Goal: Information Seeking & Learning: Learn about a topic

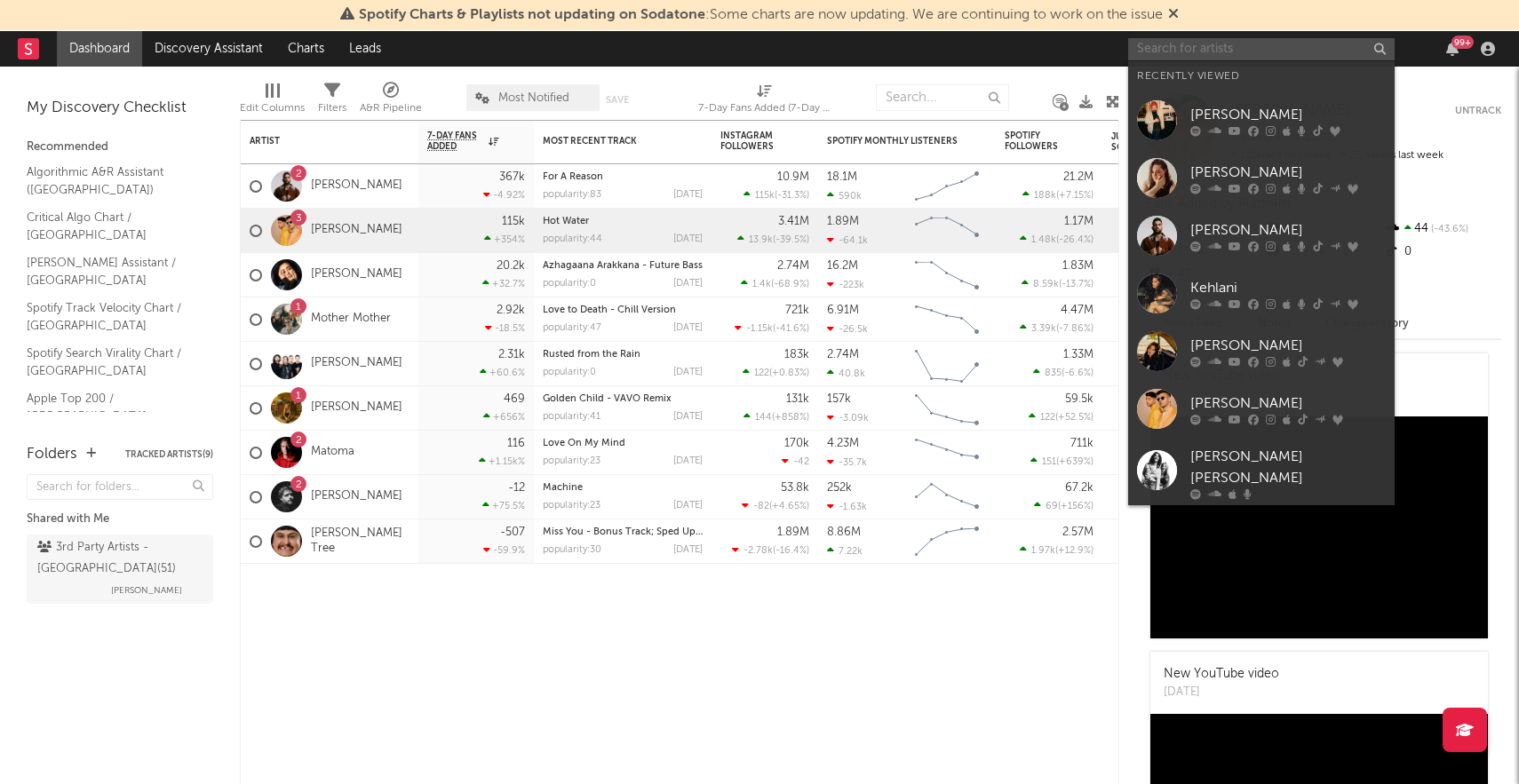
click at [1287, 48] on input "text" at bounding box center [1261, 49] width 267 height 23
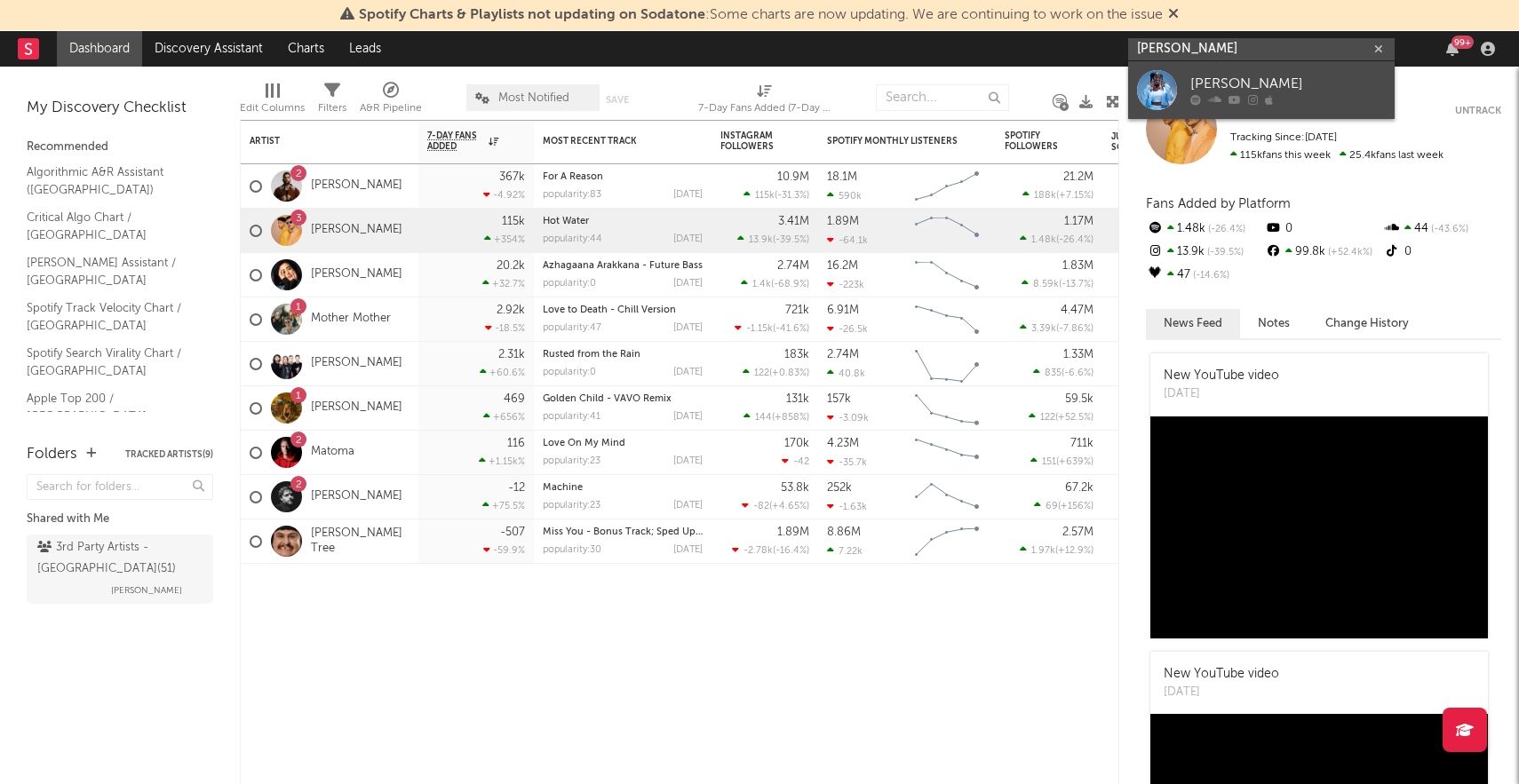
type input "[PERSON_NAME]"
click at [1332, 85] on div "[PERSON_NAME]" at bounding box center [1288, 85] width 195 height 22
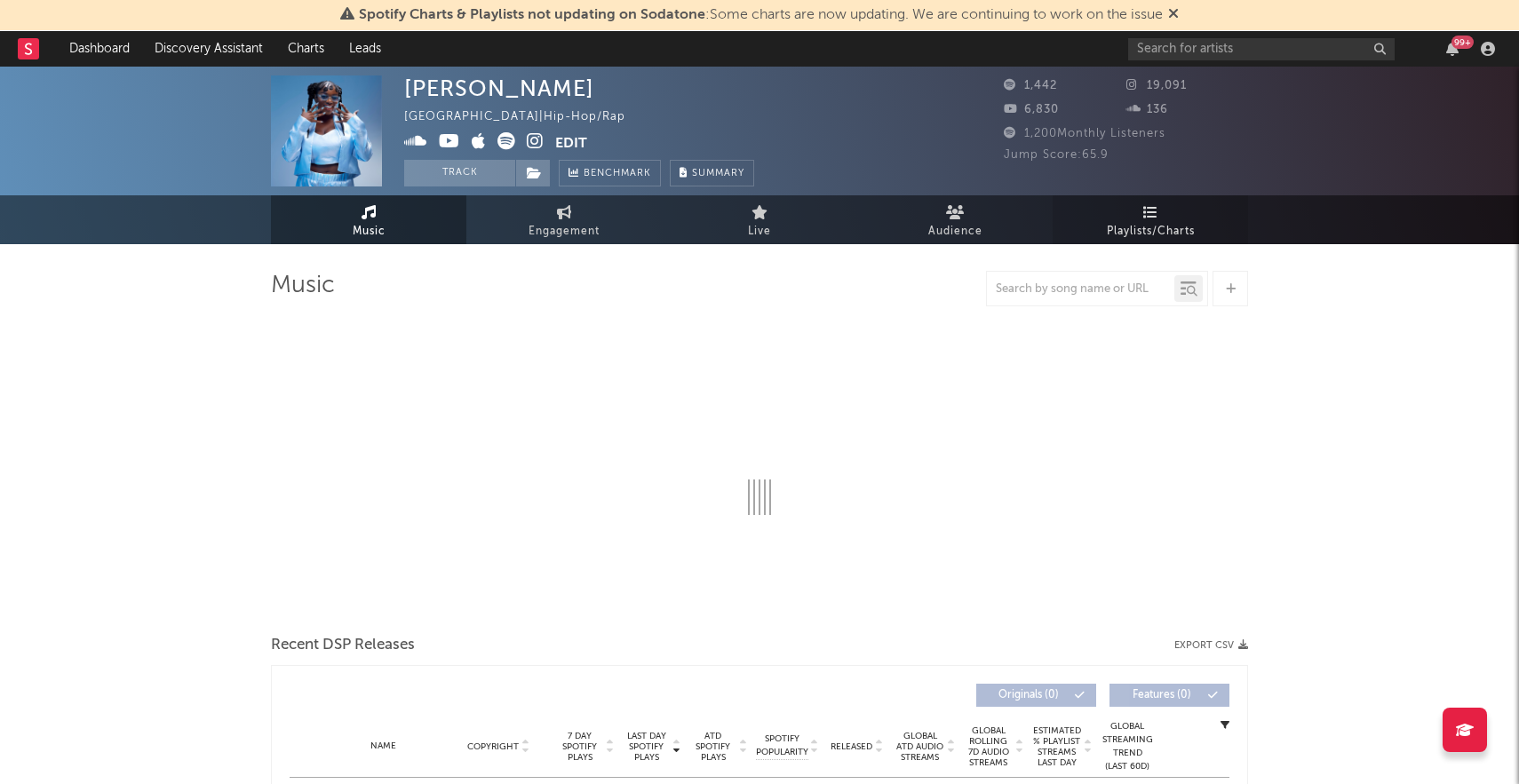
click at [1131, 230] on span "Playlists/Charts" at bounding box center [1151, 232] width 88 height 22
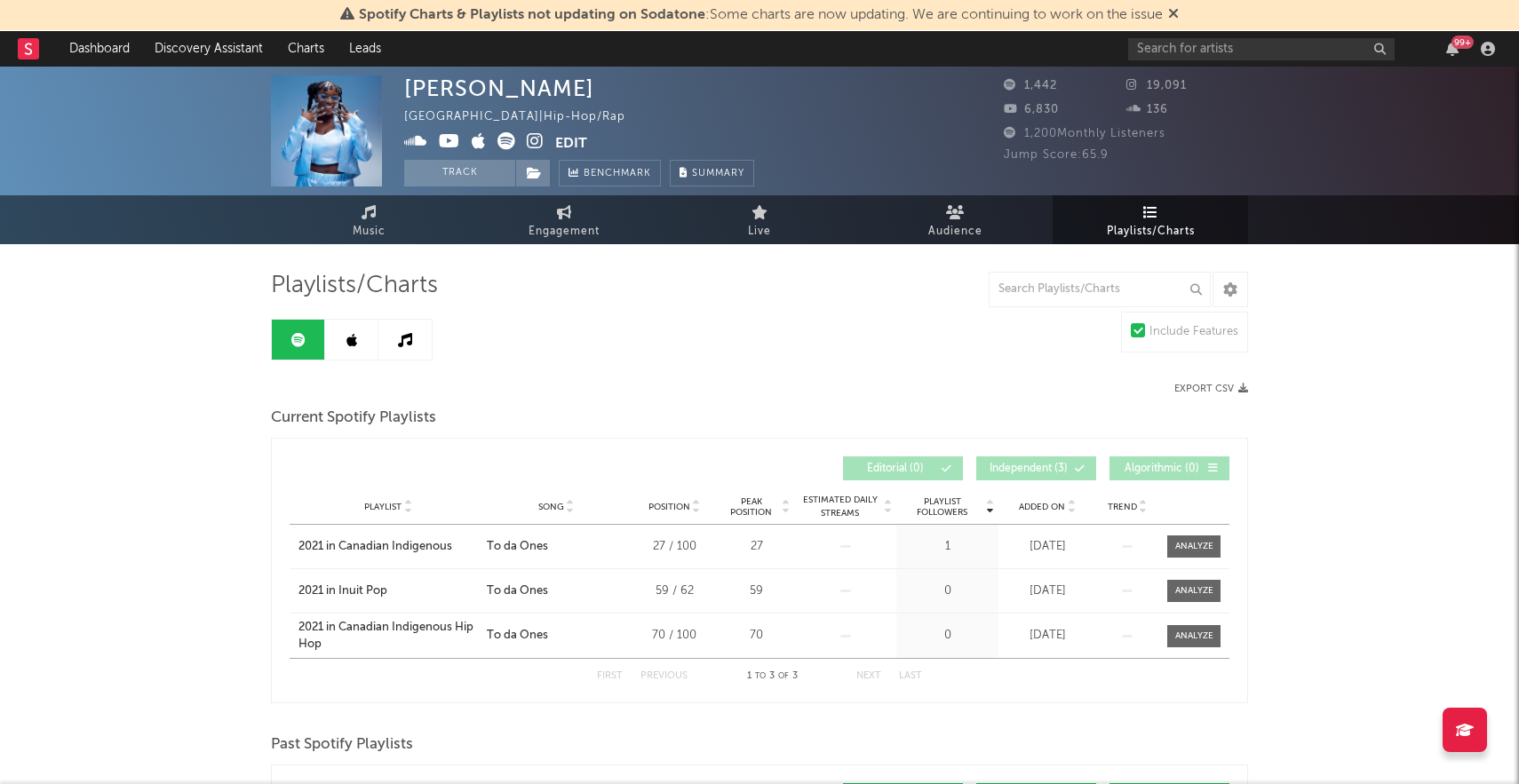
click at [366, 350] on link at bounding box center [351, 339] width 53 height 40
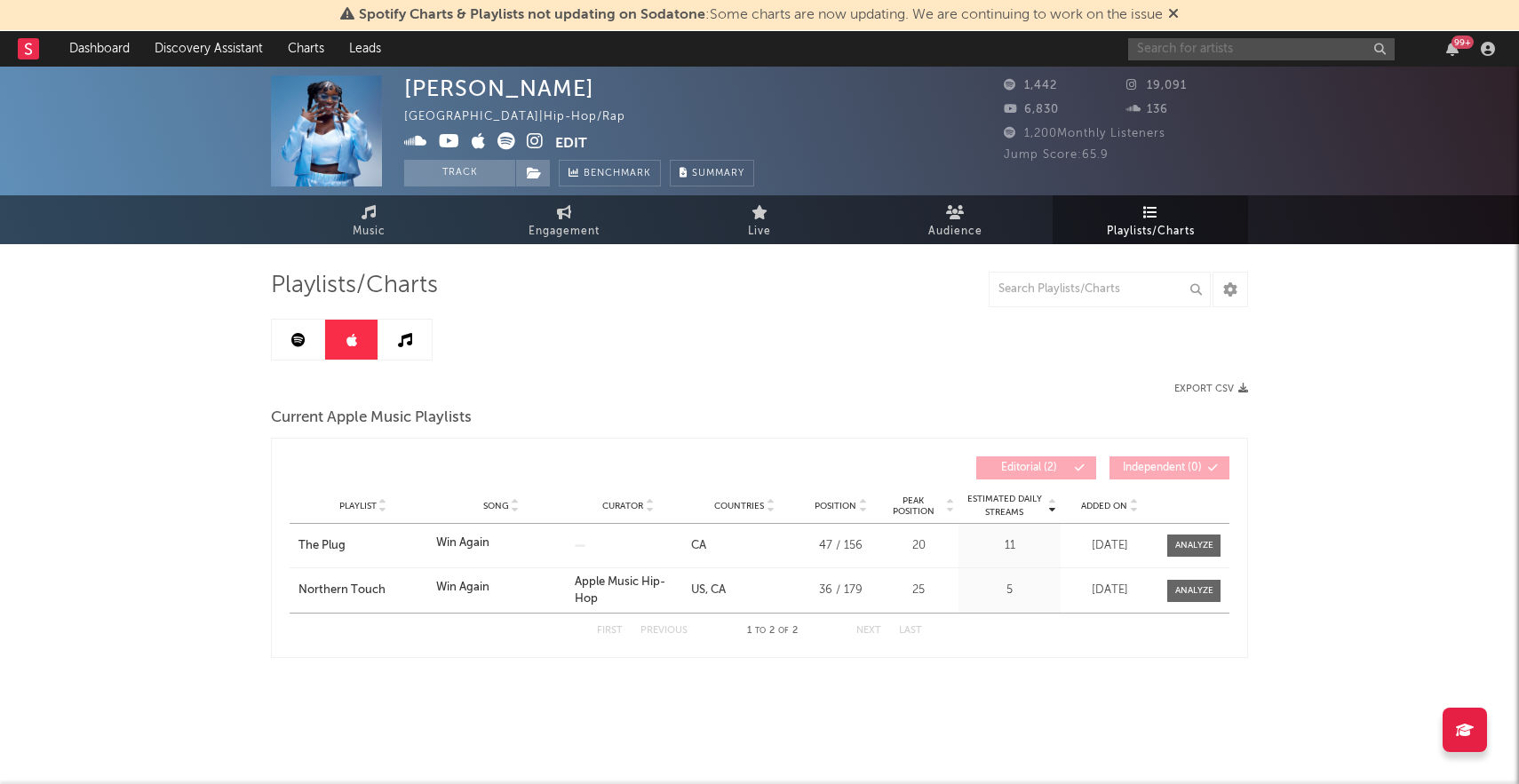
click at [1270, 55] on input "text" at bounding box center [1261, 49] width 267 height 23
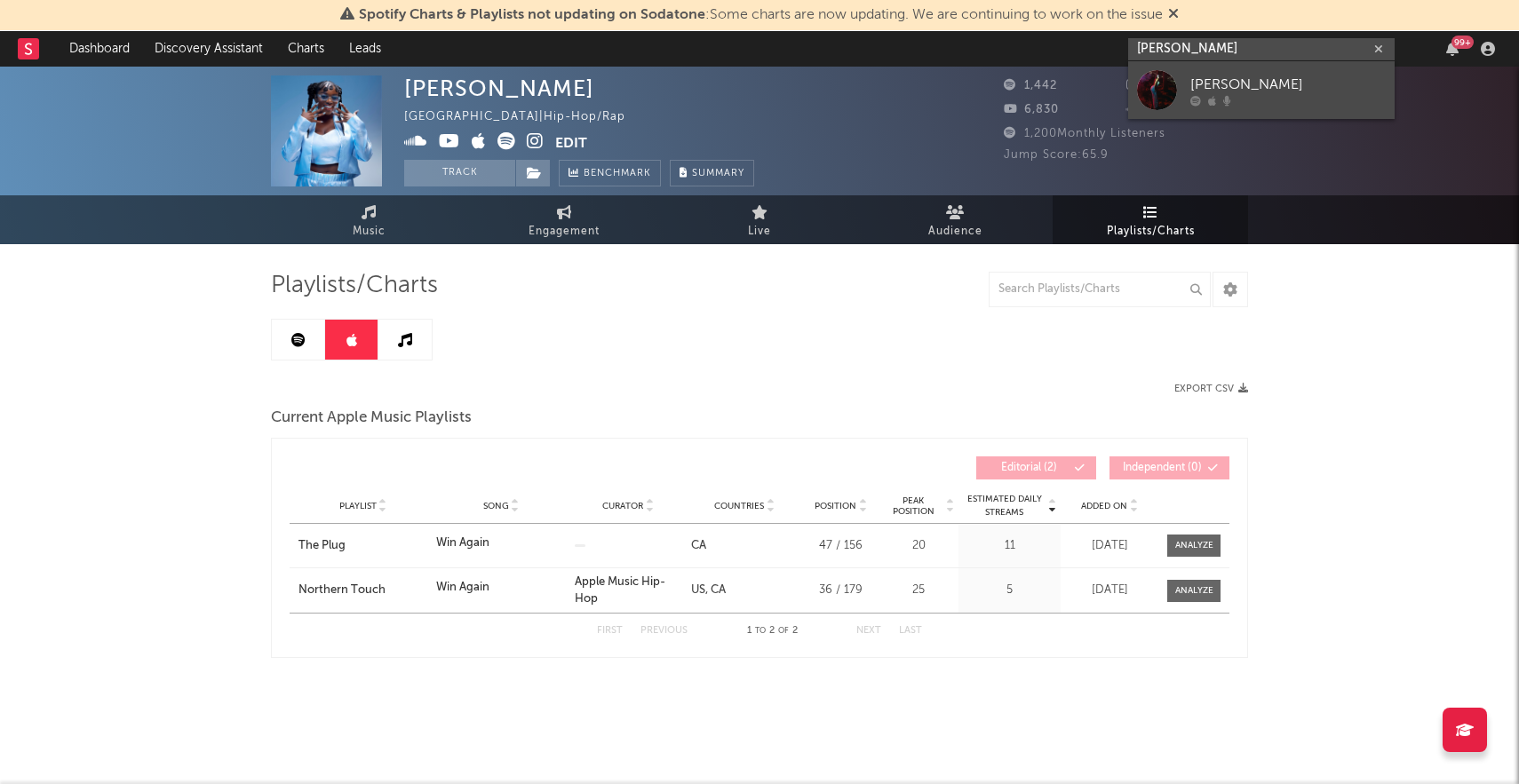
type input "[PERSON_NAME]"
click at [1254, 77] on div "[PERSON_NAME]" at bounding box center [1288, 85] width 195 height 22
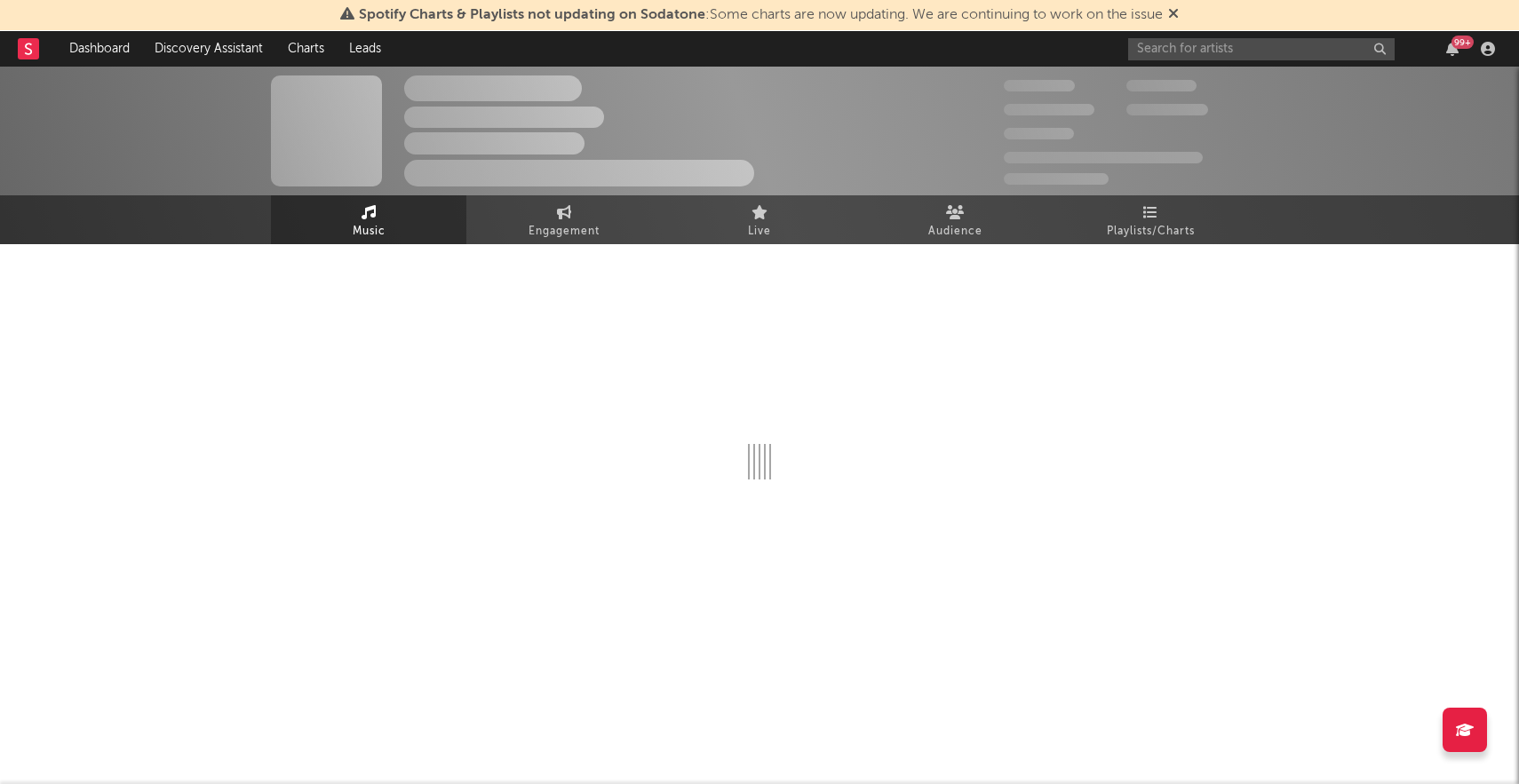
select select "6m"
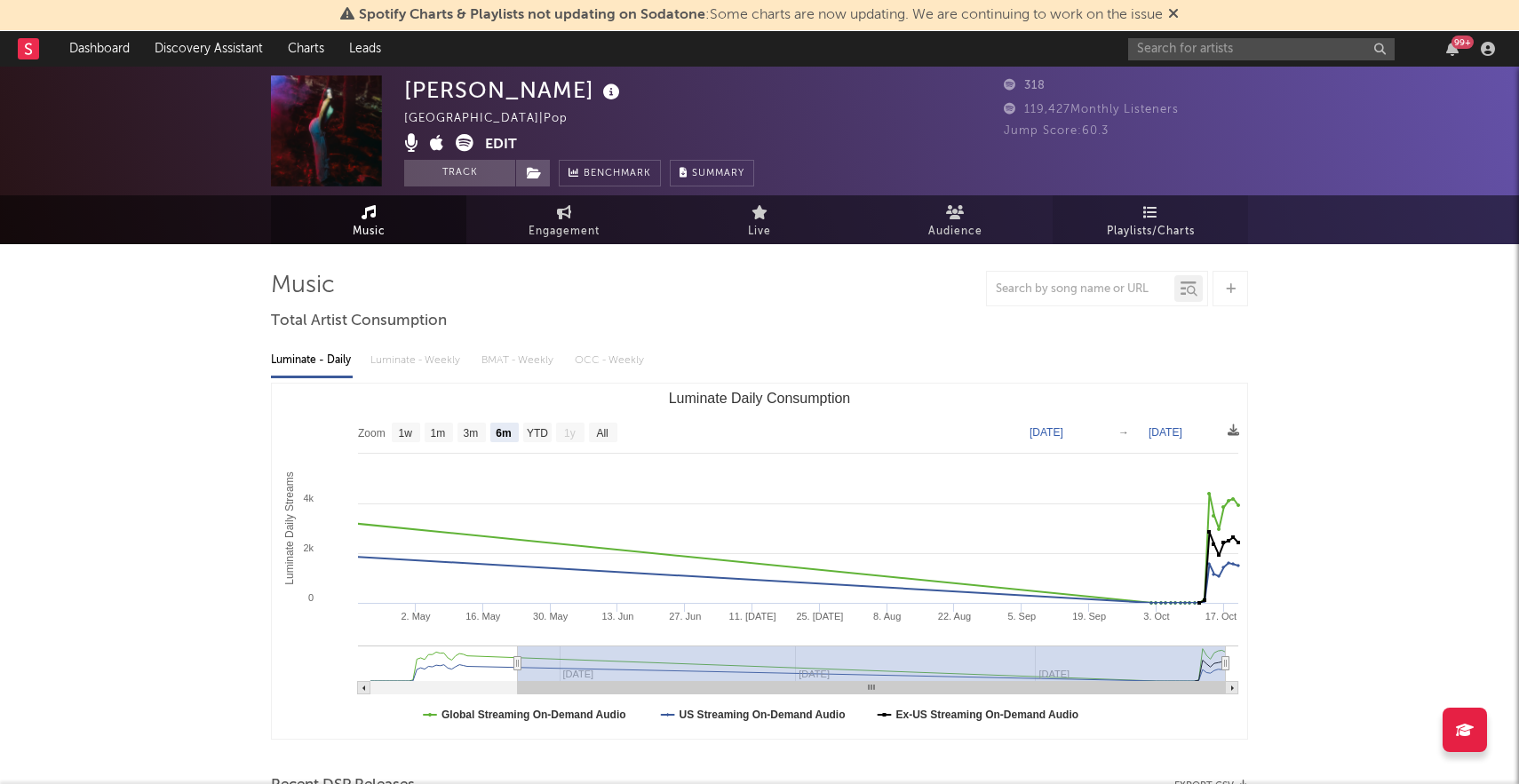
click at [1110, 218] on link "Playlists/Charts" at bounding box center [1150, 220] width 195 height 49
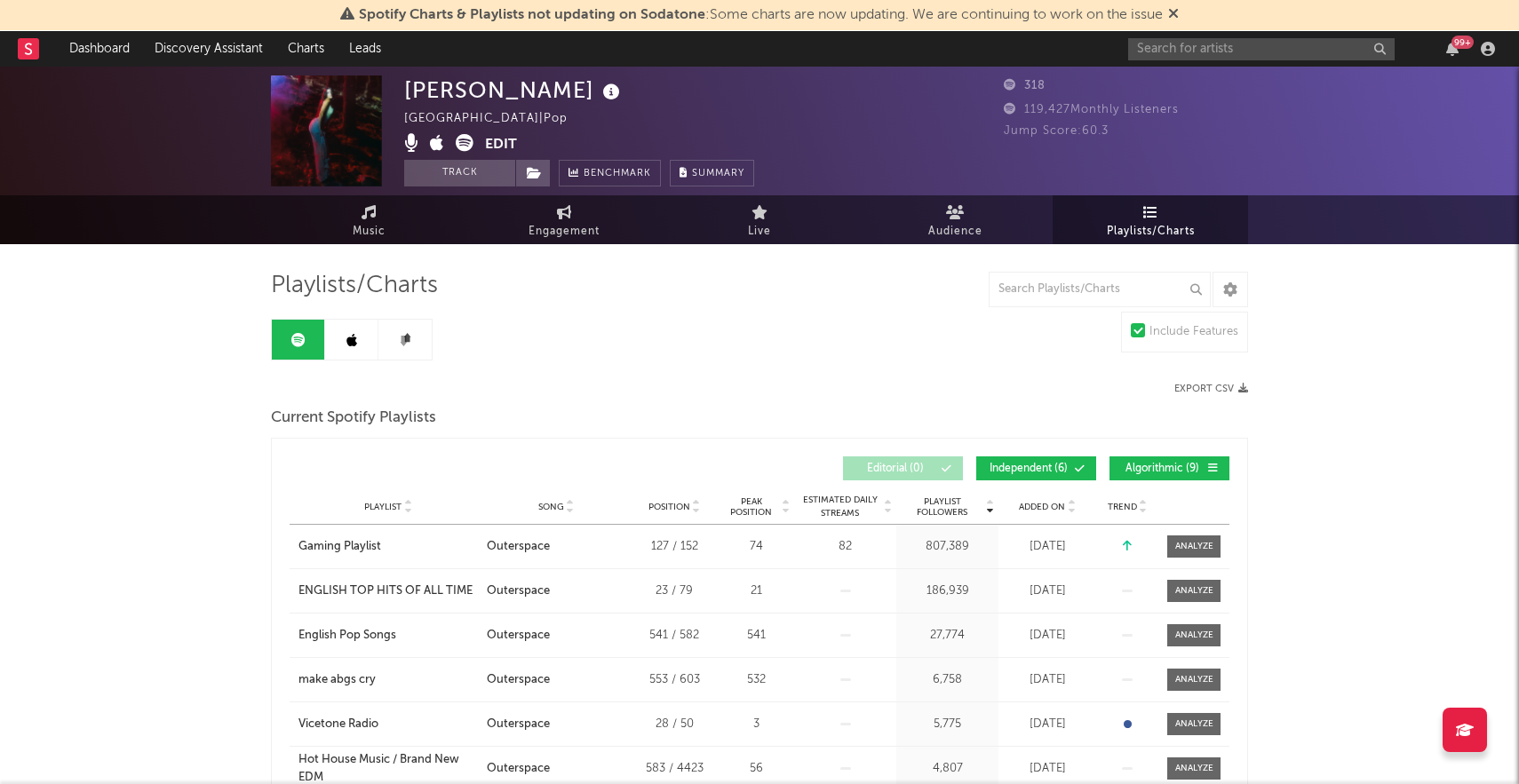
click at [341, 333] on link at bounding box center [351, 339] width 53 height 40
